Goal: Communication & Community: Participate in discussion

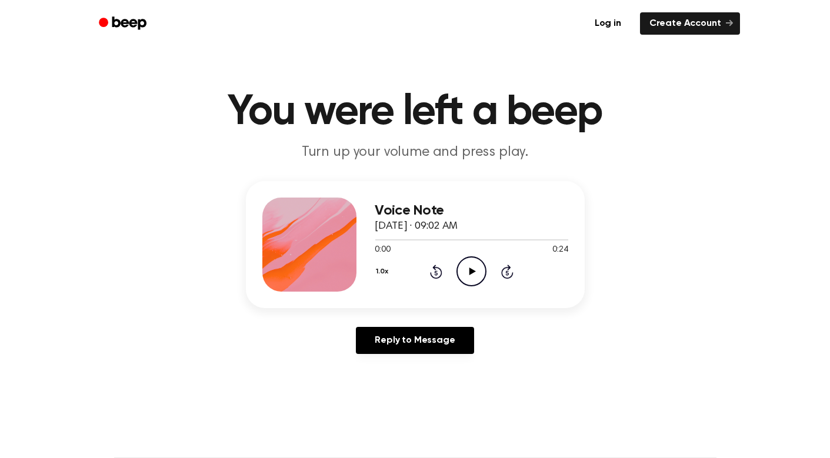
scroll to position [4, 0]
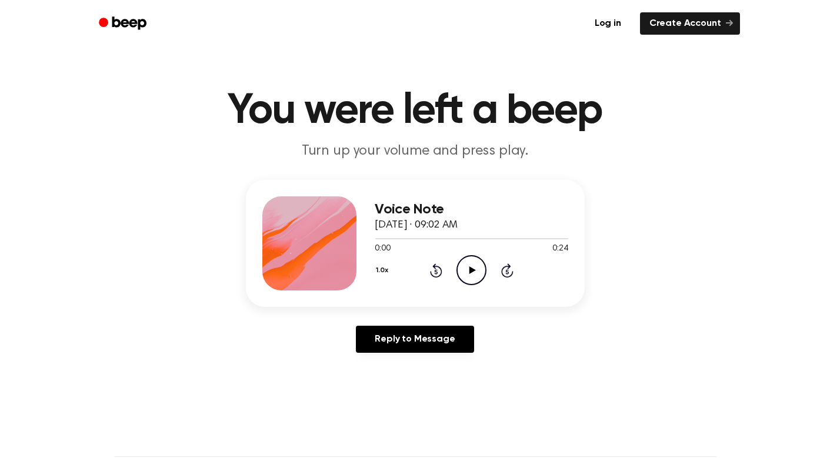
click at [470, 282] on icon "Play Audio" at bounding box center [471, 270] width 30 height 30
click at [485, 268] on icon "Pause Audio" at bounding box center [471, 270] width 30 height 30
click at [486, 265] on icon "Play Audio" at bounding box center [471, 270] width 30 height 30
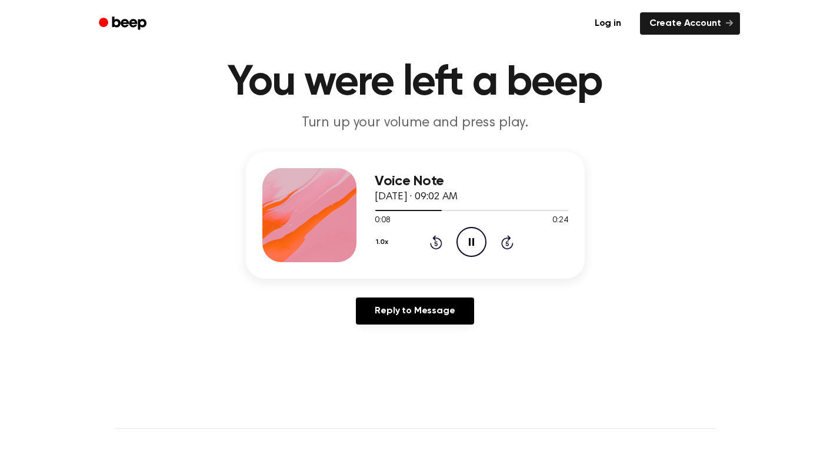
scroll to position [0, 0]
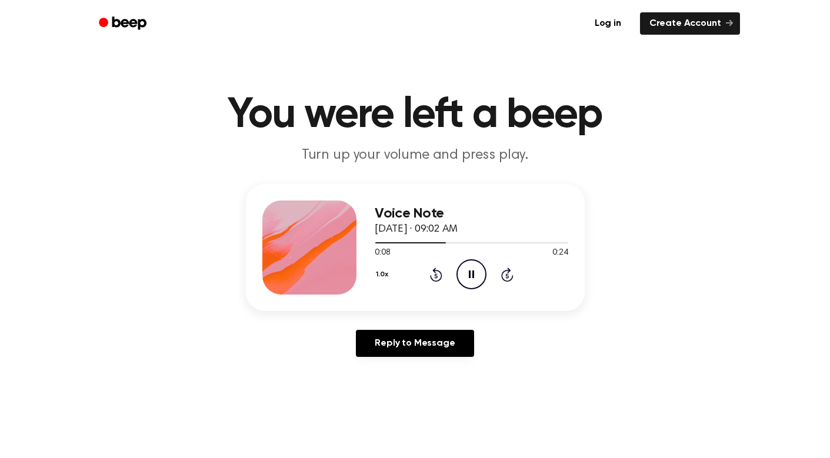
click at [467, 275] on icon "Pause Audio" at bounding box center [471, 274] width 30 height 30
click at [435, 276] on icon at bounding box center [436, 275] width 3 height 5
click at [433, 274] on icon "Rewind 5 seconds" at bounding box center [435, 274] width 13 height 15
click at [471, 269] on icon "Play Audio" at bounding box center [471, 274] width 30 height 30
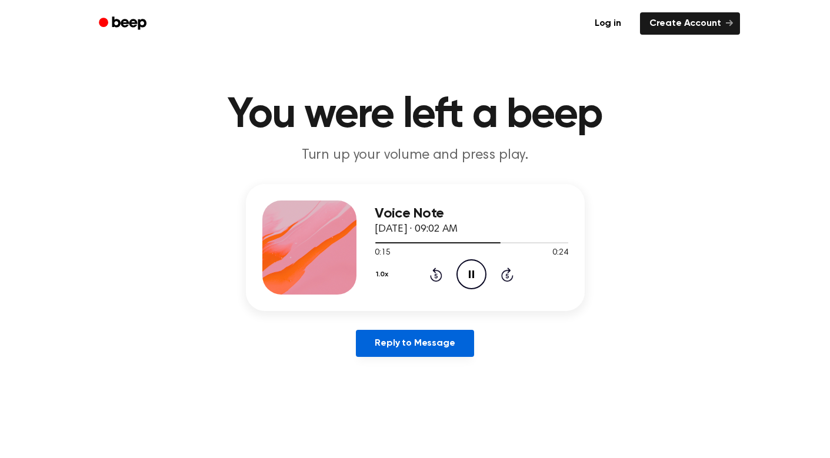
click at [426, 348] on link "Reply to Message" at bounding box center [415, 343] width 118 height 27
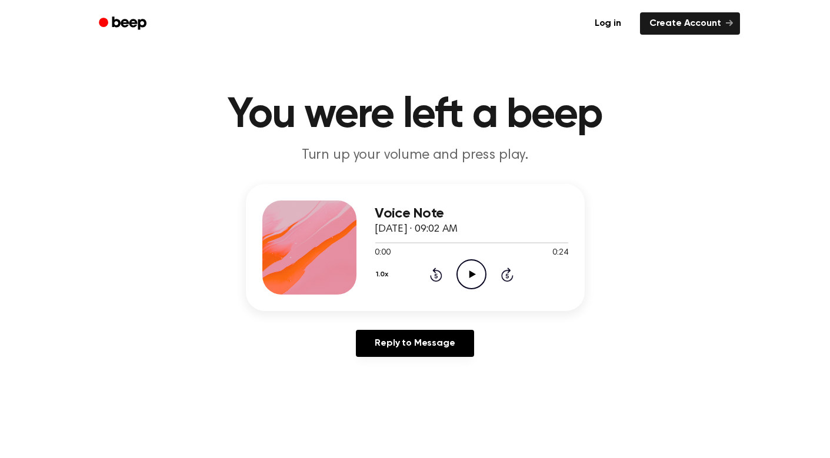
click at [465, 285] on icon "Play Audio" at bounding box center [471, 274] width 30 height 30
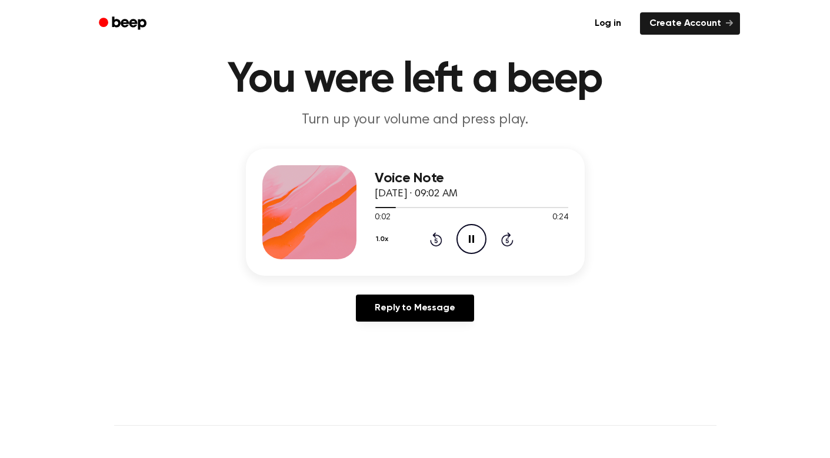
scroll to position [32, 0]
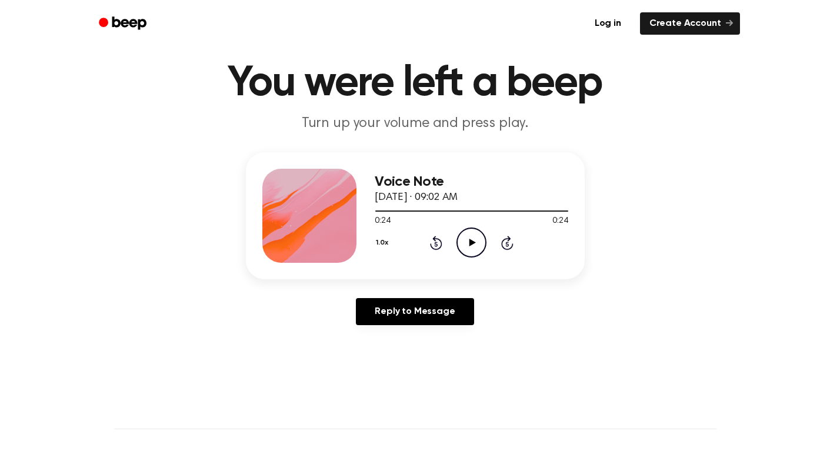
click at [472, 246] on icon "Play Audio" at bounding box center [471, 243] width 30 height 30
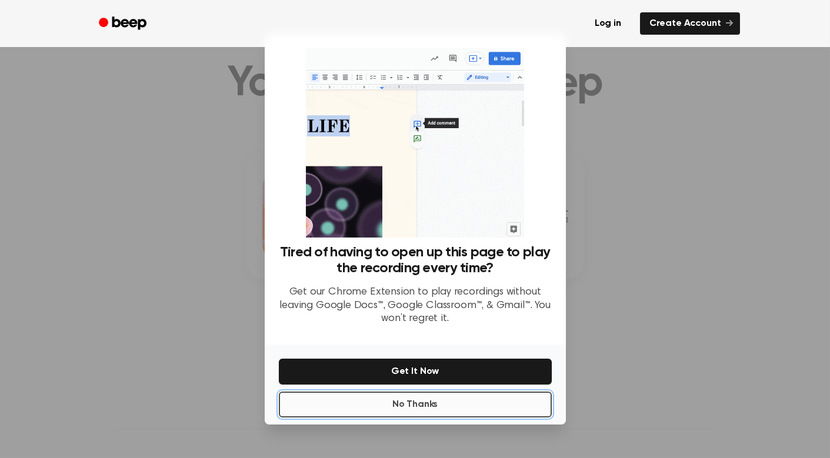
click at [432, 405] on button "No Thanks" at bounding box center [415, 405] width 273 height 26
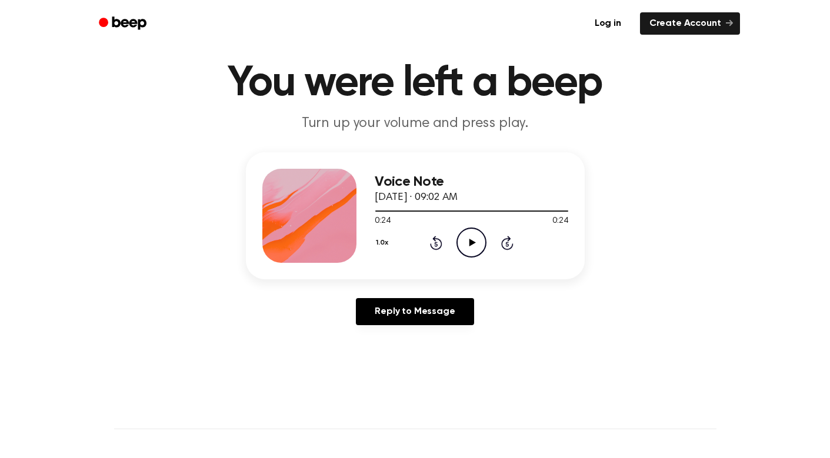
click at [461, 248] on icon "Play Audio" at bounding box center [471, 243] width 30 height 30
click at [509, 243] on icon "Skip 5 seconds" at bounding box center [506, 242] width 13 height 15
click at [508, 246] on icon "Skip 5 seconds" at bounding box center [506, 242] width 13 height 15
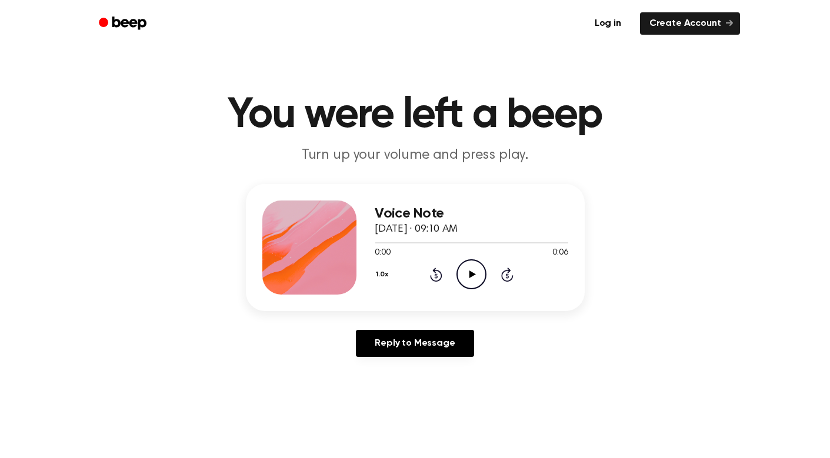
click at [480, 271] on icon "Play Audio" at bounding box center [471, 274] width 30 height 30
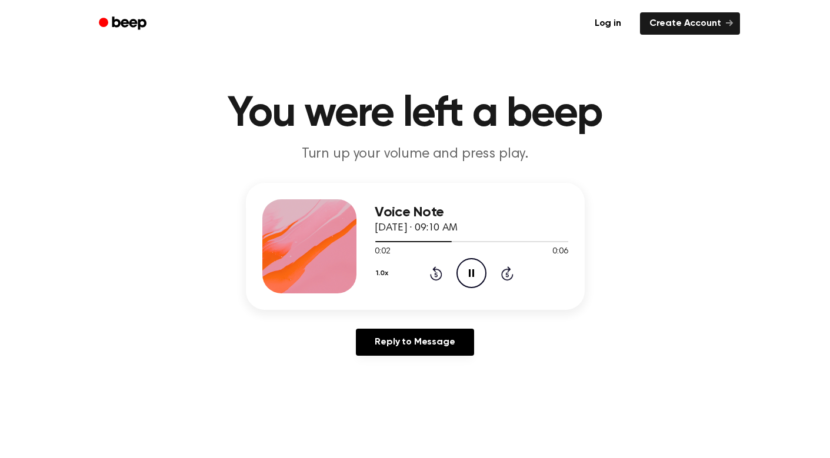
scroll to position [15, 0]
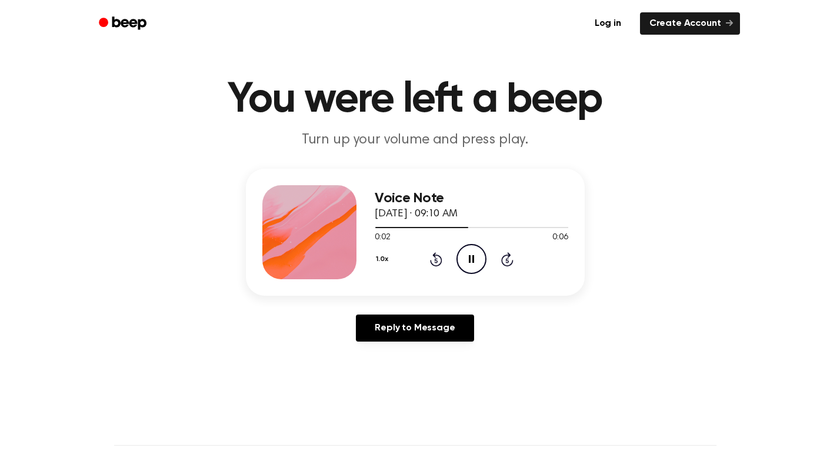
click at [442, 256] on icon "Rewind 5 seconds" at bounding box center [435, 259] width 13 height 15
click at [466, 259] on icon "Pause Audio" at bounding box center [471, 259] width 30 height 30
click at [432, 263] on icon at bounding box center [436, 259] width 12 height 14
click at [468, 261] on icon "Play Audio" at bounding box center [471, 259] width 30 height 30
click at [477, 261] on icon "Play Audio" at bounding box center [471, 259] width 30 height 30
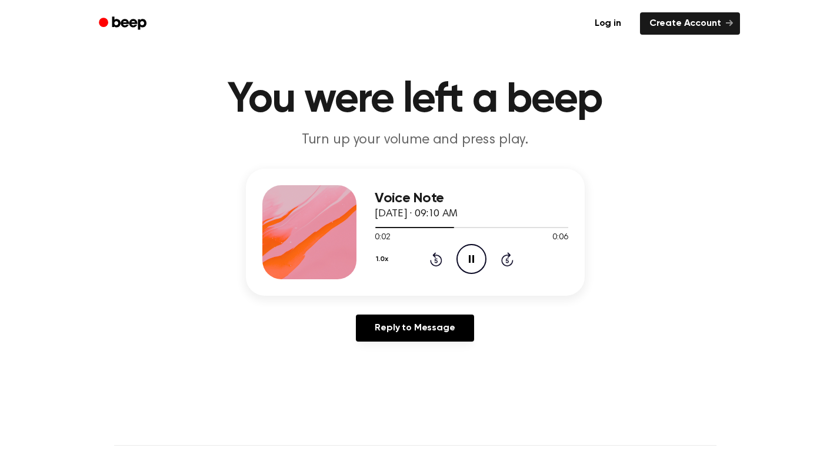
click at [359, 306] on div "Voice Note October 8, 2025 · 09:10 AM 0:02 0:06 Your browser does not support t…" at bounding box center [415, 260] width 802 height 182
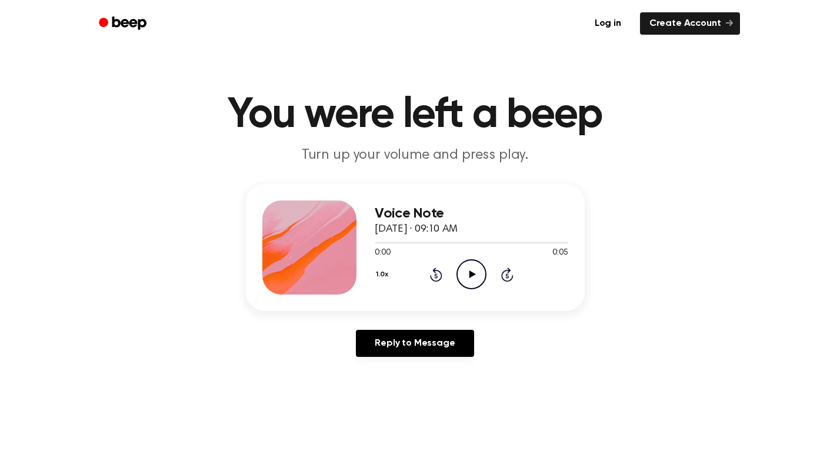
click at [466, 271] on icon "Play Audio" at bounding box center [471, 274] width 30 height 30
click at [468, 280] on icon "Play Audio" at bounding box center [471, 274] width 30 height 30
click at [477, 273] on icon "Pause Audio" at bounding box center [471, 274] width 30 height 30
click at [433, 276] on icon "Rewind 5 seconds" at bounding box center [435, 274] width 13 height 15
click at [473, 277] on icon "Play Audio" at bounding box center [471, 274] width 30 height 30
